Goal: Task Accomplishment & Management: Complete application form

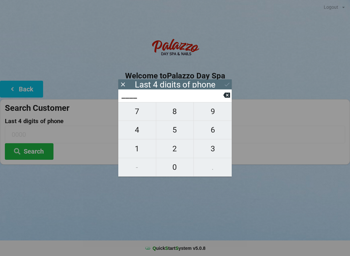
click at [211, 110] on span "9" at bounding box center [213, 112] width 38 height 14
type input "9___"
click at [207, 112] on span "9" at bounding box center [213, 112] width 38 height 14
type input "99__"
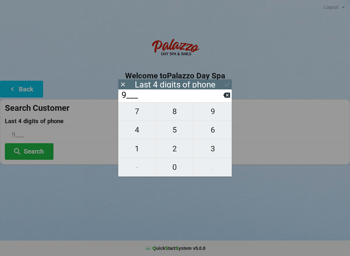
type input "99__"
click at [216, 155] on span "3" at bounding box center [213, 149] width 38 height 14
type input "993_"
click at [172, 132] on span "5" at bounding box center [175, 130] width 38 height 14
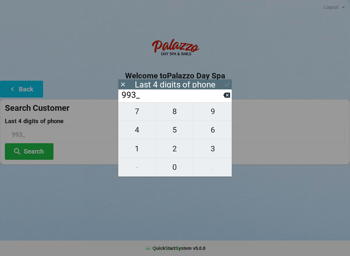
type input "9935"
click at [31, 151] on button "Search" at bounding box center [29, 151] width 49 height 17
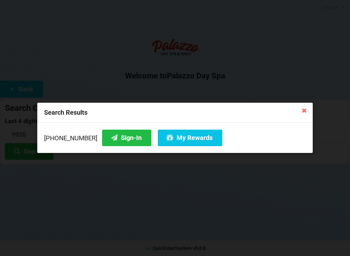
click at [114, 139] on button "Sign-In" at bounding box center [126, 138] width 49 height 17
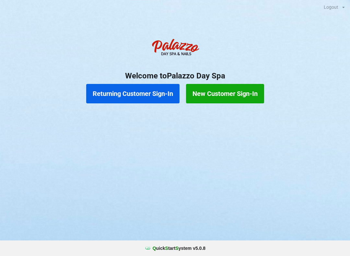
click at [156, 93] on button "Returning Customer Sign-In" at bounding box center [132, 93] width 93 height 19
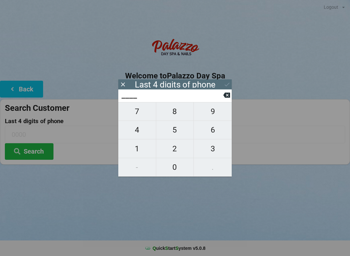
click at [140, 132] on span "4" at bounding box center [137, 130] width 38 height 14
type input "4___"
click at [141, 118] on span "7" at bounding box center [137, 112] width 38 height 14
type input "47__"
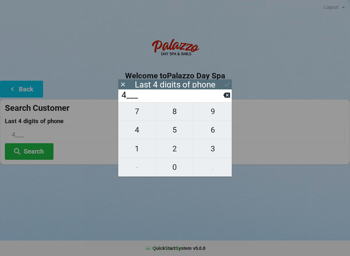
type input "47__"
click at [142, 151] on span "1" at bounding box center [137, 149] width 38 height 14
type input "471_"
click at [212, 114] on span "9" at bounding box center [213, 112] width 38 height 14
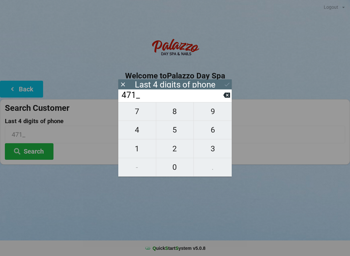
type input "4719"
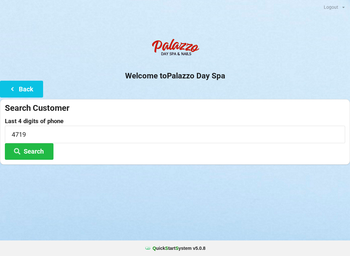
click at [93, 155] on div "Last 4 digits of phone 4719 Search" at bounding box center [175, 139] width 340 height 42
click at [39, 149] on button "Search" at bounding box center [29, 151] width 49 height 17
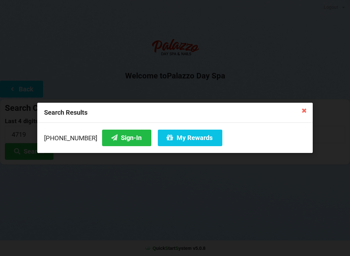
click at [120, 145] on button "Sign-In" at bounding box center [126, 138] width 49 height 17
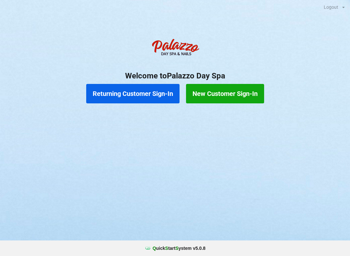
click at [142, 94] on button "Returning Customer Sign-In" at bounding box center [132, 93] width 93 height 19
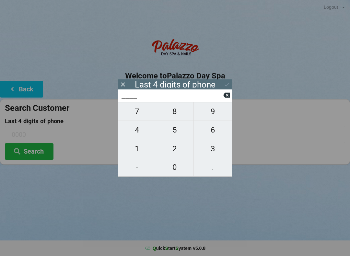
click at [140, 150] on span "1" at bounding box center [137, 149] width 38 height 14
type input "1___"
click at [213, 136] on span "6" at bounding box center [213, 130] width 38 height 14
type input "16__"
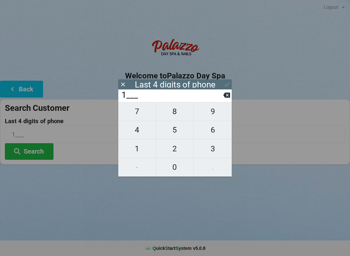
type input "16__"
click at [173, 132] on span "5" at bounding box center [175, 130] width 38 height 14
type input "165_"
click at [213, 150] on span "3" at bounding box center [213, 149] width 38 height 14
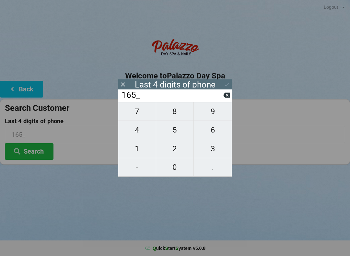
type input "1653"
click at [31, 151] on button "Search" at bounding box center [29, 151] width 49 height 17
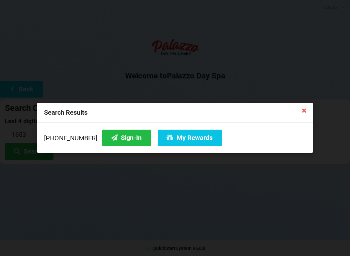
click at [111, 140] on button "Sign-In" at bounding box center [126, 138] width 49 height 17
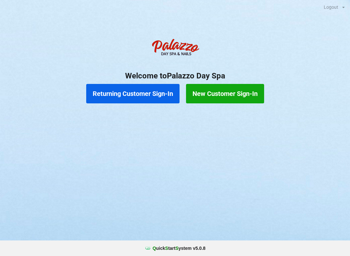
click at [140, 93] on button "Returning Customer Sign-In" at bounding box center [132, 93] width 93 height 19
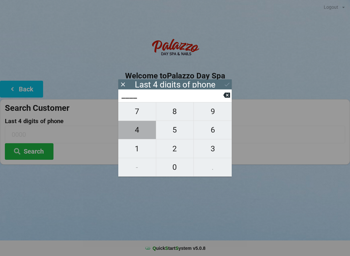
click at [137, 131] on span "4" at bounding box center [137, 130] width 38 height 14
type input "4___"
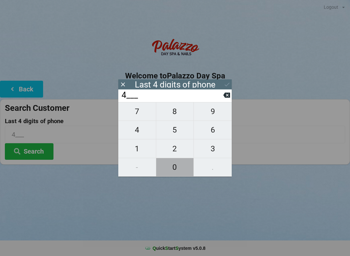
click at [174, 165] on span "0" at bounding box center [175, 167] width 38 height 14
type input "40__"
click at [143, 115] on span "7" at bounding box center [137, 112] width 38 height 14
type input "407_"
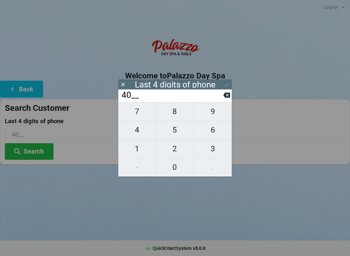
type input "407_"
click at [176, 114] on span "8" at bounding box center [175, 112] width 38 height 14
type input "4078"
click at [138, 116] on div "7 8 9 4 5 6 1 2 3 - 0 ." at bounding box center [174, 139] width 113 height 75
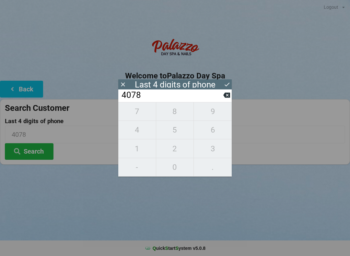
click at [131, 117] on div "7 8 9 4 5 6 1 2 3 - 0 ." at bounding box center [174, 139] width 113 height 75
click at [141, 116] on div "7 8 9 4 5 6 1 2 3 - 0 ." at bounding box center [174, 139] width 113 height 75
click at [142, 114] on div "7 8 9 4 5 6 1 2 3 - 0 ." at bounding box center [174, 139] width 113 height 75
click at [137, 116] on div "7 8 9 4 5 6 1 2 3 - 0 ." at bounding box center [174, 139] width 113 height 75
click at [226, 99] on button at bounding box center [226, 95] width 7 height 9
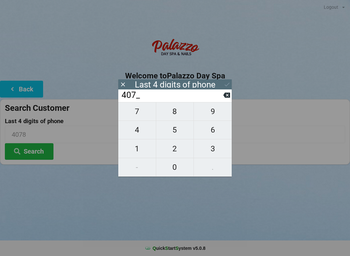
click at [222, 100] on input "407_" at bounding box center [172, 95] width 102 height 10
click at [221, 100] on input "407_" at bounding box center [172, 95] width 102 height 10
click at [223, 98] on input "407_" at bounding box center [172, 95] width 102 height 10
click at [224, 98] on icon at bounding box center [226, 95] width 7 height 7
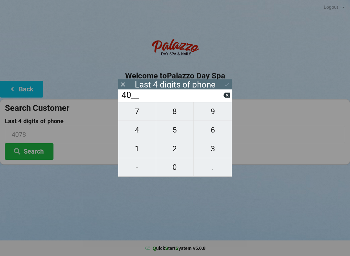
click at [224, 98] on icon at bounding box center [226, 95] width 7 height 7
click at [225, 98] on icon at bounding box center [226, 95] width 7 height 5
click at [174, 133] on span "5" at bounding box center [175, 130] width 38 height 14
type input "5___"
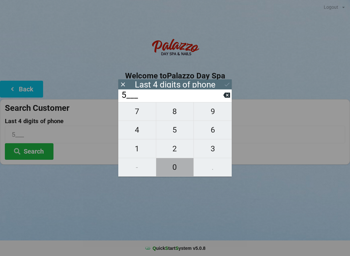
click at [176, 171] on span "0" at bounding box center [175, 167] width 38 height 14
type input "50__"
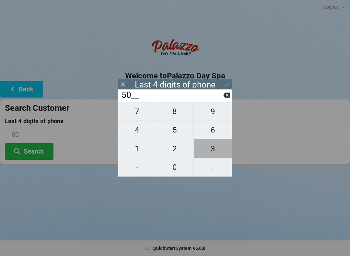
click at [215, 151] on span "3" at bounding box center [213, 149] width 38 height 14
type input "503_"
click at [137, 148] on span "1" at bounding box center [137, 149] width 38 height 14
type input "5031"
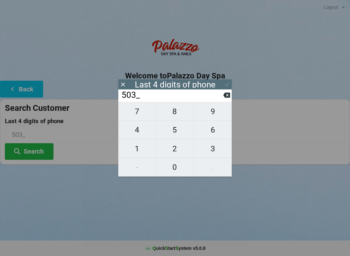
type input "5031"
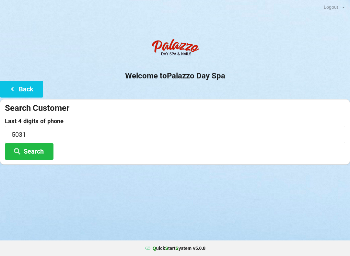
click at [271, 200] on div "Logout Logout Sign-In Welcome to Palazzo Day Spa Back Search Customer Last 4 di…" at bounding box center [175, 128] width 350 height 256
click at [37, 151] on button "Search" at bounding box center [29, 151] width 49 height 17
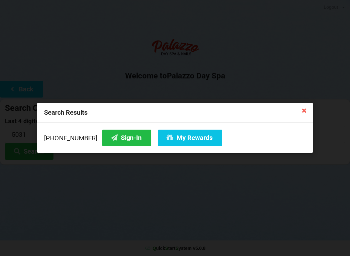
click at [122, 142] on button "Sign-In" at bounding box center [126, 138] width 49 height 17
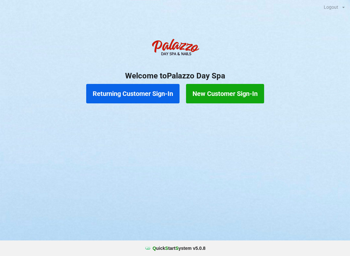
click at [139, 88] on button "Returning Customer Sign-In" at bounding box center [132, 93] width 93 height 19
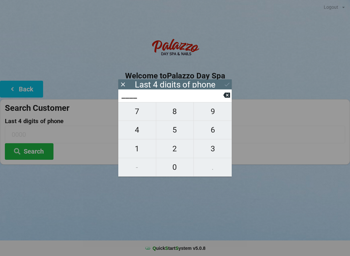
click at [215, 149] on span "3" at bounding box center [213, 149] width 38 height 14
type input "3___"
click at [179, 152] on span "2" at bounding box center [175, 149] width 38 height 14
type input "32__"
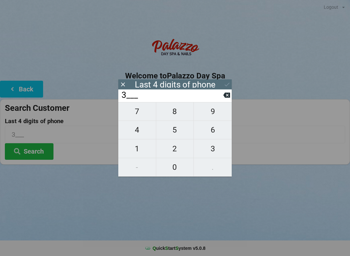
type input "32__"
click at [138, 155] on span "1" at bounding box center [137, 149] width 38 height 14
type input "321_"
click at [218, 150] on span "3" at bounding box center [213, 149] width 38 height 14
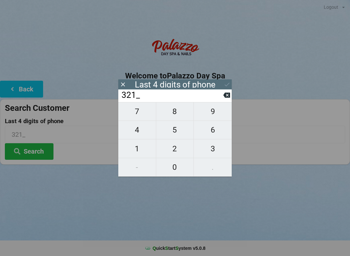
type input "3213"
click at [211, 152] on div "7 8 9 4 5 6 1 2 3 - 0 ." at bounding box center [174, 139] width 113 height 75
click at [135, 149] on div "7 8 9 4 5 6 1 2 3 - 0 ." at bounding box center [174, 139] width 113 height 75
click at [228, 95] on icon at bounding box center [226, 95] width 7 height 5
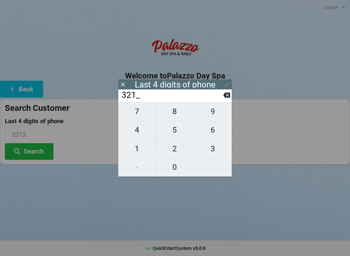
click at [219, 100] on input "321_" at bounding box center [172, 95] width 102 height 10
click at [222, 100] on input "321_" at bounding box center [172, 95] width 102 height 10
click at [218, 100] on input "321_" at bounding box center [172, 95] width 102 height 10
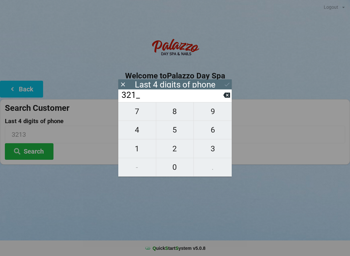
click at [218, 100] on input "321_" at bounding box center [172, 95] width 102 height 10
click at [214, 100] on input "321_" at bounding box center [172, 95] width 102 height 10
click at [223, 98] on input "321_" at bounding box center [172, 95] width 102 height 10
click at [223, 99] on button at bounding box center [226, 95] width 7 height 9
click at [219, 100] on input "32__" at bounding box center [172, 95] width 102 height 10
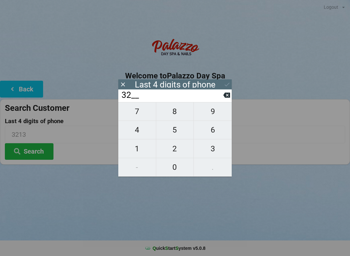
click at [218, 100] on input "32__" at bounding box center [172, 95] width 102 height 10
click at [216, 99] on input "32__" at bounding box center [172, 95] width 102 height 10
click at [215, 99] on input "32__" at bounding box center [172, 95] width 102 height 10
click at [216, 97] on input "32__" at bounding box center [172, 95] width 102 height 10
click at [216, 98] on input "32__" at bounding box center [172, 95] width 102 height 10
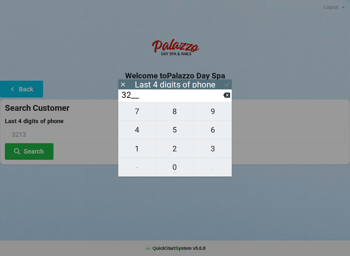
click at [219, 100] on input "32__" at bounding box center [172, 95] width 102 height 10
click at [224, 99] on button at bounding box center [226, 95] width 7 height 9
click at [217, 98] on input "3___" at bounding box center [172, 95] width 102 height 10
click at [216, 99] on input "3___" at bounding box center [172, 95] width 102 height 10
click at [214, 100] on input "3___" at bounding box center [172, 95] width 102 height 10
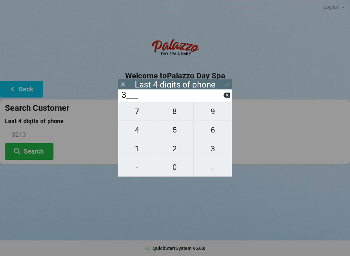
click at [216, 100] on input "3___" at bounding box center [172, 95] width 102 height 10
click at [224, 99] on button at bounding box center [226, 95] width 7 height 9
click at [225, 98] on icon at bounding box center [226, 95] width 7 height 5
click at [222, 100] on input "____" at bounding box center [172, 95] width 102 height 10
click at [206, 111] on span "9" at bounding box center [213, 112] width 38 height 14
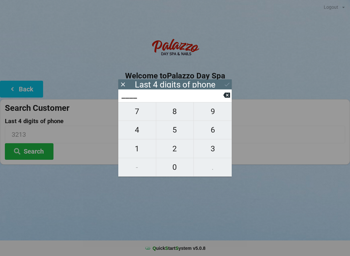
type input "9___"
click at [213, 116] on span "9" at bounding box center [213, 112] width 38 height 14
type input "99__"
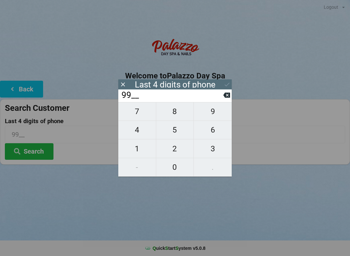
click at [172, 153] on span "2" at bounding box center [175, 149] width 38 height 14
type input "992_"
click at [172, 114] on span "8" at bounding box center [175, 112] width 38 height 14
type input "9928"
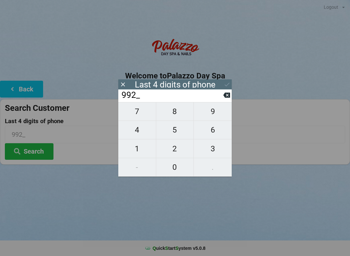
type input "9928"
click at [184, 84] on div "Last 4 digits of phone" at bounding box center [175, 84] width 81 height 6
click at [183, 88] on div "Last 4 digits of phone" at bounding box center [174, 84] width 113 height 10
click at [175, 88] on div "Last 4 digits of phone" at bounding box center [174, 84] width 113 height 10
click at [228, 99] on button at bounding box center [226, 95] width 7 height 9
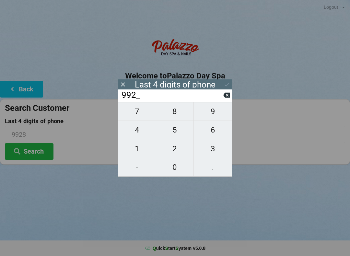
click at [173, 117] on span "8" at bounding box center [175, 112] width 38 height 14
type input "9928"
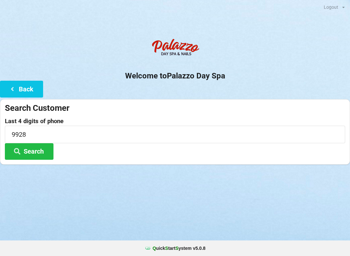
click at [52, 200] on div "Logout Logout Sign-In Welcome to Palazzo Day Spa Back Search Customer Last 4 di…" at bounding box center [175, 128] width 350 height 256
click at [25, 88] on button "Back" at bounding box center [21, 89] width 43 height 17
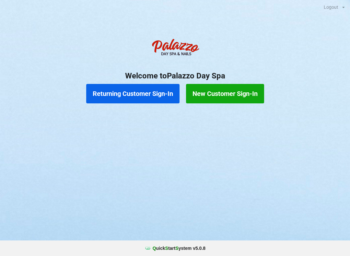
click at [129, 94] on button "Returning Customer Sign-In" at bounding box center [132, 93] width 93 height 19
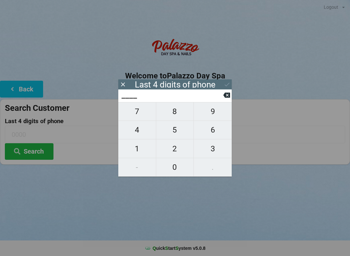
click at [213, 150] on span "3" at bounding box center [213, 149] width 38 height 14
type input "3___"
click at [212, 127] on span "6" at bounding box center [213, 130] width 38 height 14
type input "36__"
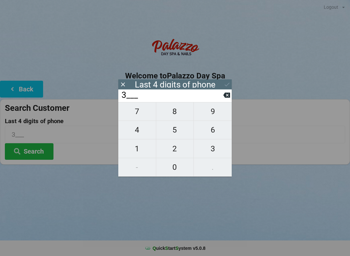
type input "36__"
click at [177, 168] on span "0" at bounding box center [175, 167] width 38 height 14
type input "360_"
click at [176, 148] on span "2" at bounding box center [175, 149] width 38 height 14
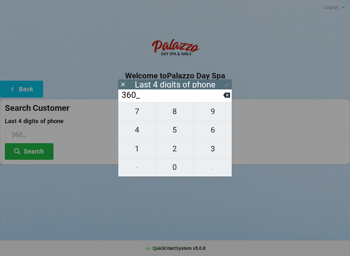
type input "3602"
click at [40, 151] on button "Search" at bounding box center [29, 151] width 49 height 17
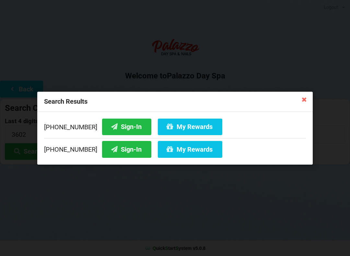
click at [116, 147] on button "Sign-In" at bounding box center [126, 149] width 49 height 17
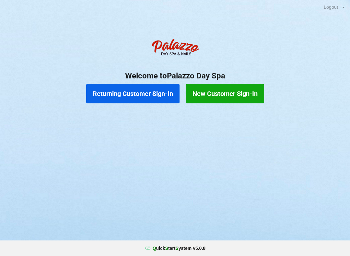
click at [140, 88] on button "Returning Customer Sign-In" at bounding box center [132, 93] width 93 height 19
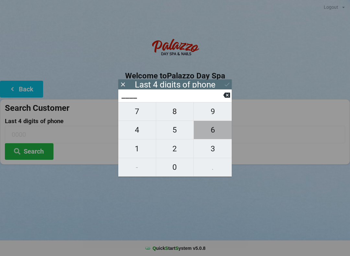
click at [216, 129] on span "6" at bounding box center [213, 130] width 38 height 14
type input "6___"
click at [133, 130] on span "4" at bounding box center [137, 130] width 38 height 14
type input "64__"
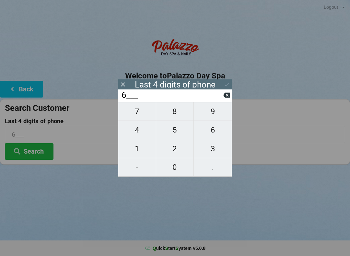
type input "64__"
click at [177, 168] on span "0" at bounding box center [175, 167] width 38 height 14
type input "640_"
click at [227, 97] on icon at bounding box center [226, 95] width 7 height 5
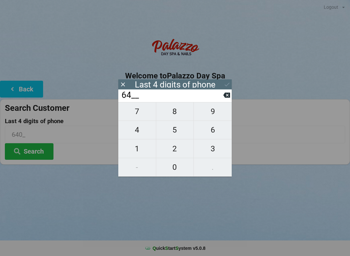
click at [227, 95] on icon at bounding box center [226, 95] width 7 height 5
click at [142, 133] on span "4" at bounding box center [137, 130] width 38 height 14
type input "64__"
click at [225, 95] on icon at bounding box center [226, 95] width 7 height 7
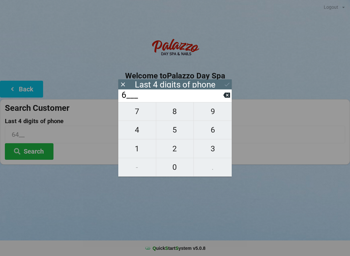
click at [144, 116] on span "7" at bounding box center [137, 112] width 38 height 14
type input "67__"
click at [177, 167] on span "0" at bounding box center [175, 167] width 38 height 14
type input "670_"
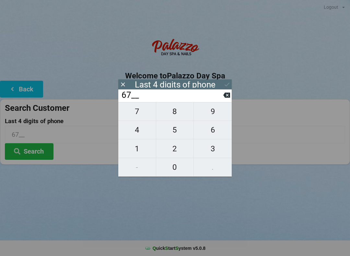
type input "670_"
click at [179, 165] on span "0" at bounding box center [175, 167] width 38 height 14
type input "6700"
click at [168, 99] on input "6700" at bounding box center [172, 95] width 102 height 10
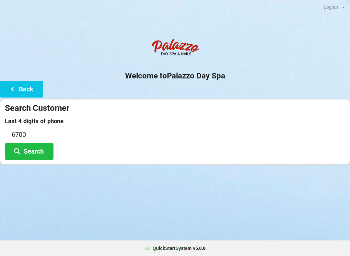
click at [46, 144] on button "Search" at bounding box center [29, 151] width 49 height 17
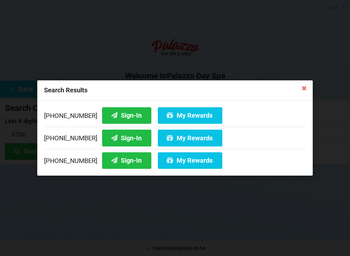
click at [119, 140] on button "Sign-In" at bounding box center [126, 138] width 49 height 17
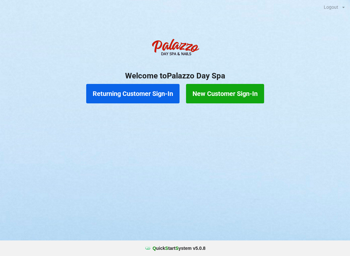
click at [137, 97] on button "Returning Customer Sign-In" at bounding box center [132, 93] width 93 height 19
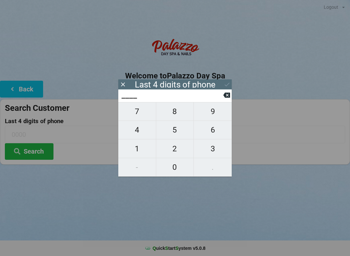
click at [174, 170] on span "0" at bounding box center [175, 167] width 38 height 14
type input "0___"
click at [175, 170] on span "0" at bounding box center [175, 167] width 38 height 14
type input "00__"
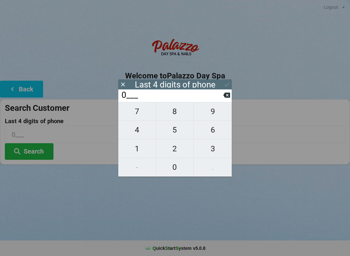
type input "00__"
click at [142, 115] on span "7" at bounding box center [137, 112] width 38 height 14
type input "007_"
click at [214, 116] on span "9" at bounding box center [213, 112] width 38 height 14
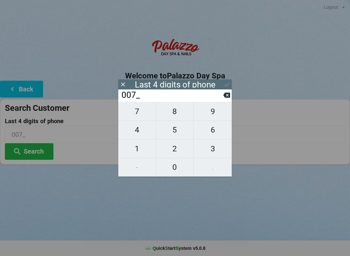
type input "0079"
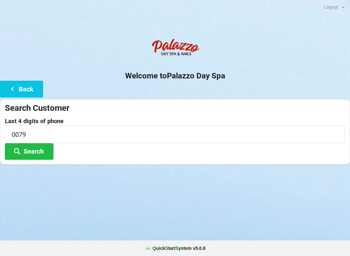
click at [233, 212] on div "Logout Logout Sign-In Welcome to Palazzo Day Spa Back Search Customer Last 4 di…" at bounding box center [175, 128] width 350 height 256
click at [40, 150] on button "Search" at bounding box center [29, 151] width 49 height 17
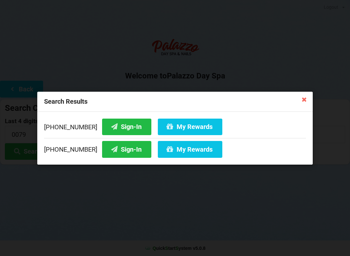
click at [123, 152] on button "Sign-In" at bounding box center [126, 149] width 49 height 17
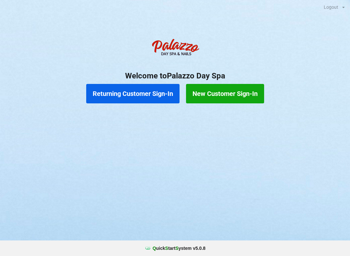
click at [227, 91] on button "New Customer Sign-In" at bounding box center [225, 93] width 78 height 19
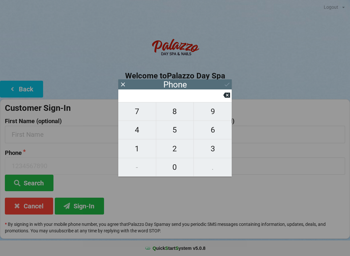
click at [140, 133] on span "4" at bounding box center [137, 130] width 38 height 14
type input "4"
click at [139, 149] on span "1" at bounding box center [137, 149] width 38 height 14
type input "41"
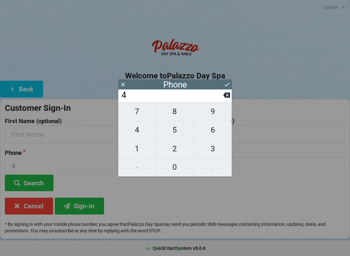
type input "41"
click at [227, 97] on icon at bounding box center [226, 95] width 7 height 7
click at [174, 172] on span "0" at bounding box center [175, 167] width 38 height 14
type input "40"
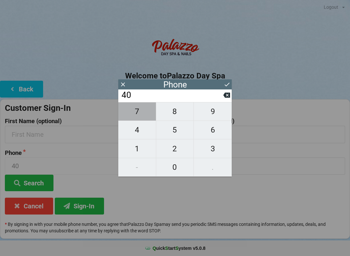
click at [131, 118] on span "7" at bounding box center [137, 112] width 38 height 14
type input "407"
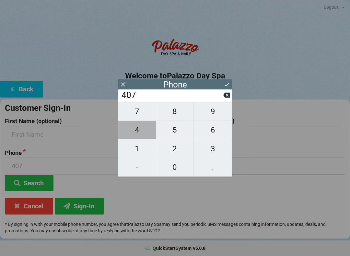
click at [134, 132] on span "4" at bounding box center [137, 130] width 38 height 14
type input "4074"
click at [173, 133] on span "5" at bounding box center [175, 130] width 38 height 14
type input "40745"
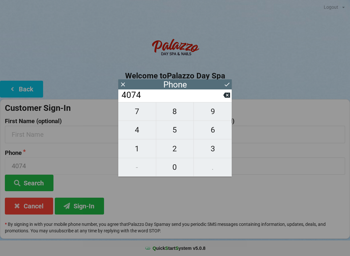
type input "40745"
click at [141, 145] on span "1" at bounding box center [137, 149] width 38 height 14
type input "407451"
click at [176, 131] on span "5" at bounding box center [175, 130] width 38 height 14
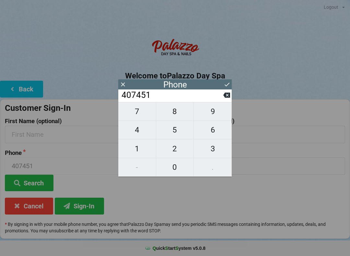
type input "4074515"
click at [140, 132] on span "4" at bounding box center [137, 130] width 38 height 14
type input "40745154"
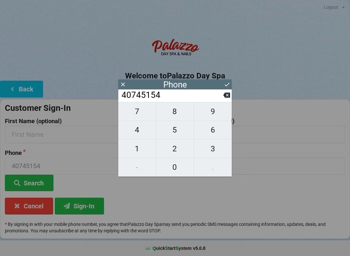
click at [141, 114] on span "7" at bounding box center [137, 112] width 38 height 14
type input "407451547"
click at [212, 134] on span "6" at bounding box center [213, 130] width 38 height 14
type input "4074515476"
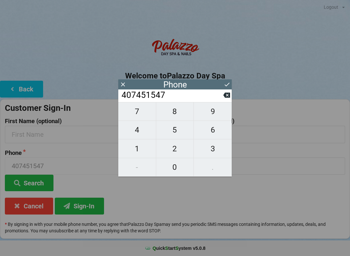
type input "4074515476"
click at [230, 86] on icon at bounding box center [227, 84] width 7 height 7
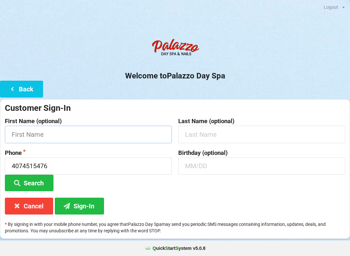
click at [108, 136] on input "text" at bounding box center [88, 134] width 167 height 17
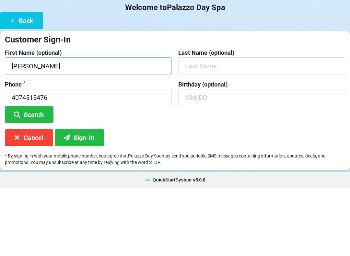
type input "[PERSON_NAME]"
click at [211, 126] on input "text" at bounding box center [261, 134] width 167 height 17
type input "Cancel"
click at [222, 157] on input "text" at bounding box center [261, 165] width 167 height 17
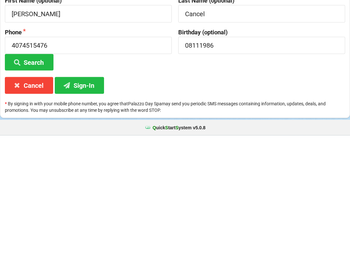
click at [85, 198] on button "Sign-In" at bounding box center [79, 206] width 49 height 17
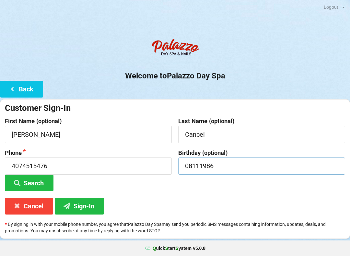
click at [227, 162] on input "08111986" at bounding box center [261, 165] width 167 height 17
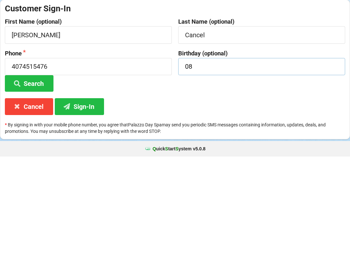
type input "0"
type input "08/11"
click at [85, 198] on button "Sign-In" at bounding box center [79, 206] width 49 height 17
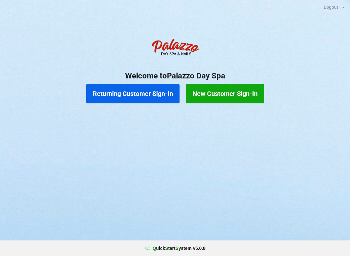
click at [134, 92] on button "Returning Customer Sign-In" at bounding box center [132, 93] width 93 height 19
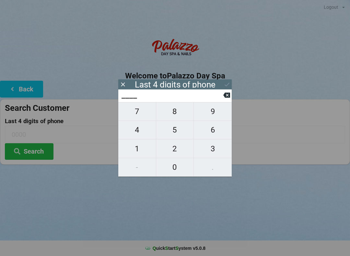
click at [174, 150] on span "2" at bounding box center [175, 149] width 38 height 14
type input "2___"
click at [215, 113] on span "9" at bounding box center [213, 112] width 38 height 14
type input "29__"
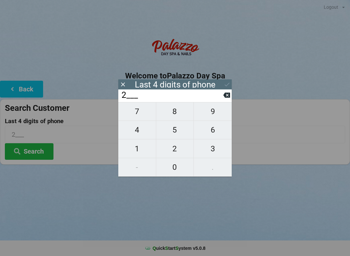
type input "29__"
click at [173, 115] on span "8" at bounding box center [175, 112] width 38 height 14
type input "298_"
click at [227, 98] on icon at bounding box center [226, 95] width 7 height 5
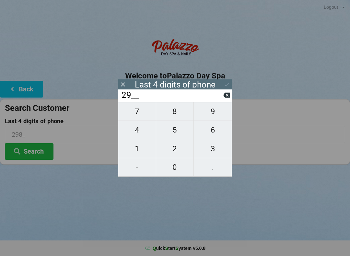
click at [178, 132] on span "5" at bounding box center [175, 130] width 38 height 14
type input "295_"
click at [178, 147] on span "2" at bounding box center [175, 149] width 38 height 14
type input "2952"
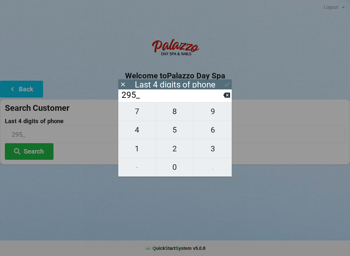
type input "2952"
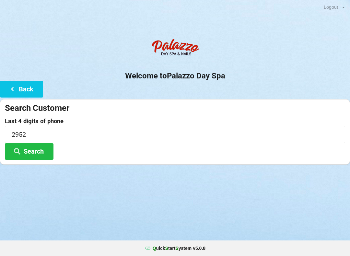
click at [39, 151] on button "Search" at bounding box center [29, 151] width 49 height 17
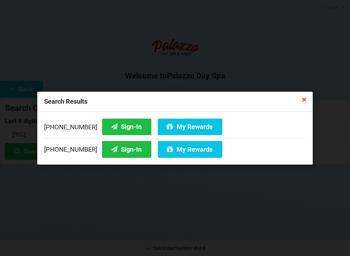
click at [125, 149] on button "Sign-In" at bounding box center [126, 149] width 49 height 17
